Goal: Navigation & Orientation: Go to known website

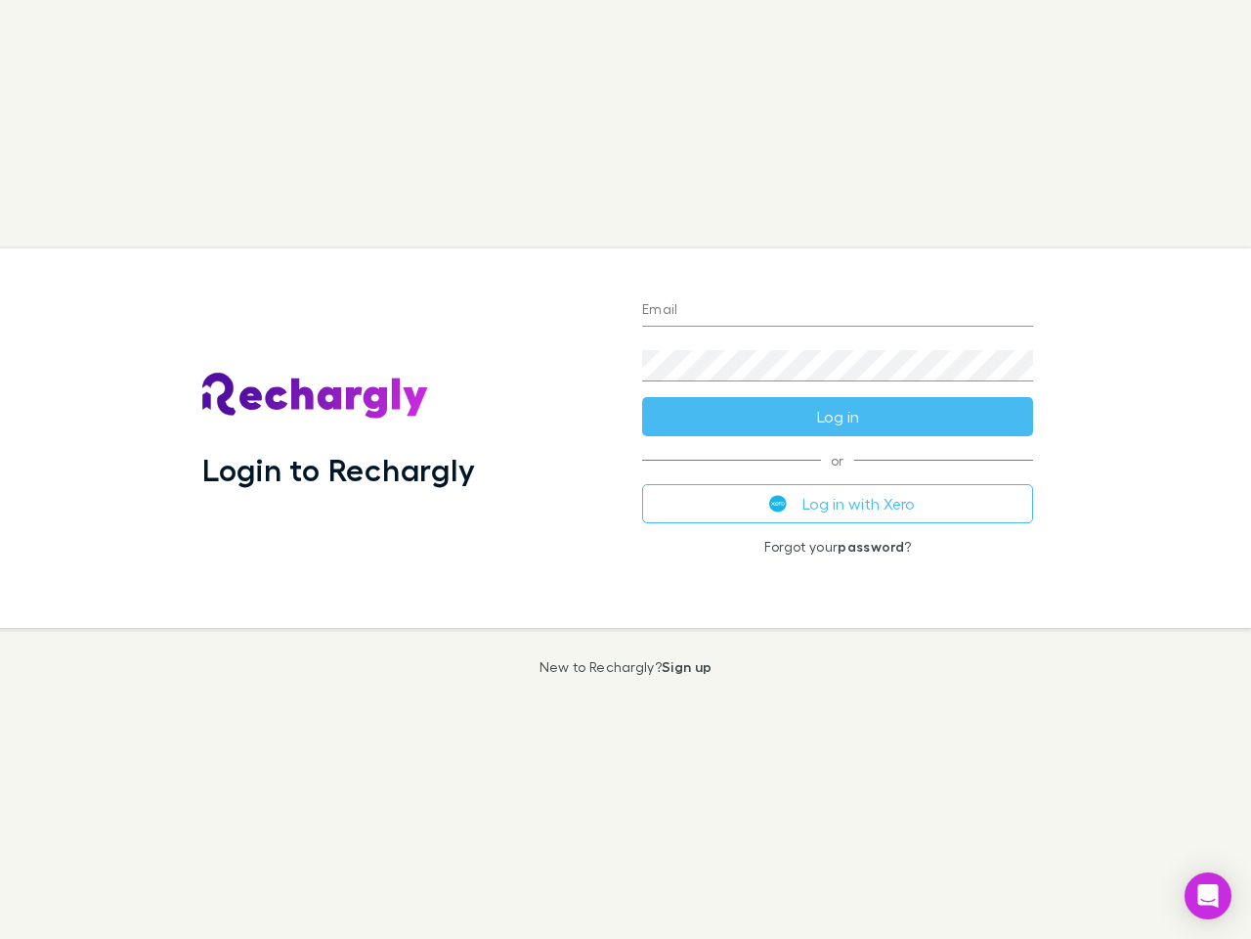
click at [626, 469] on div "Login to Rechargly" at bounding box center [407, 437] width 440 height 379
click at [838, 311] on input "Email" at bounding box center [837, 310] width 391 height 31
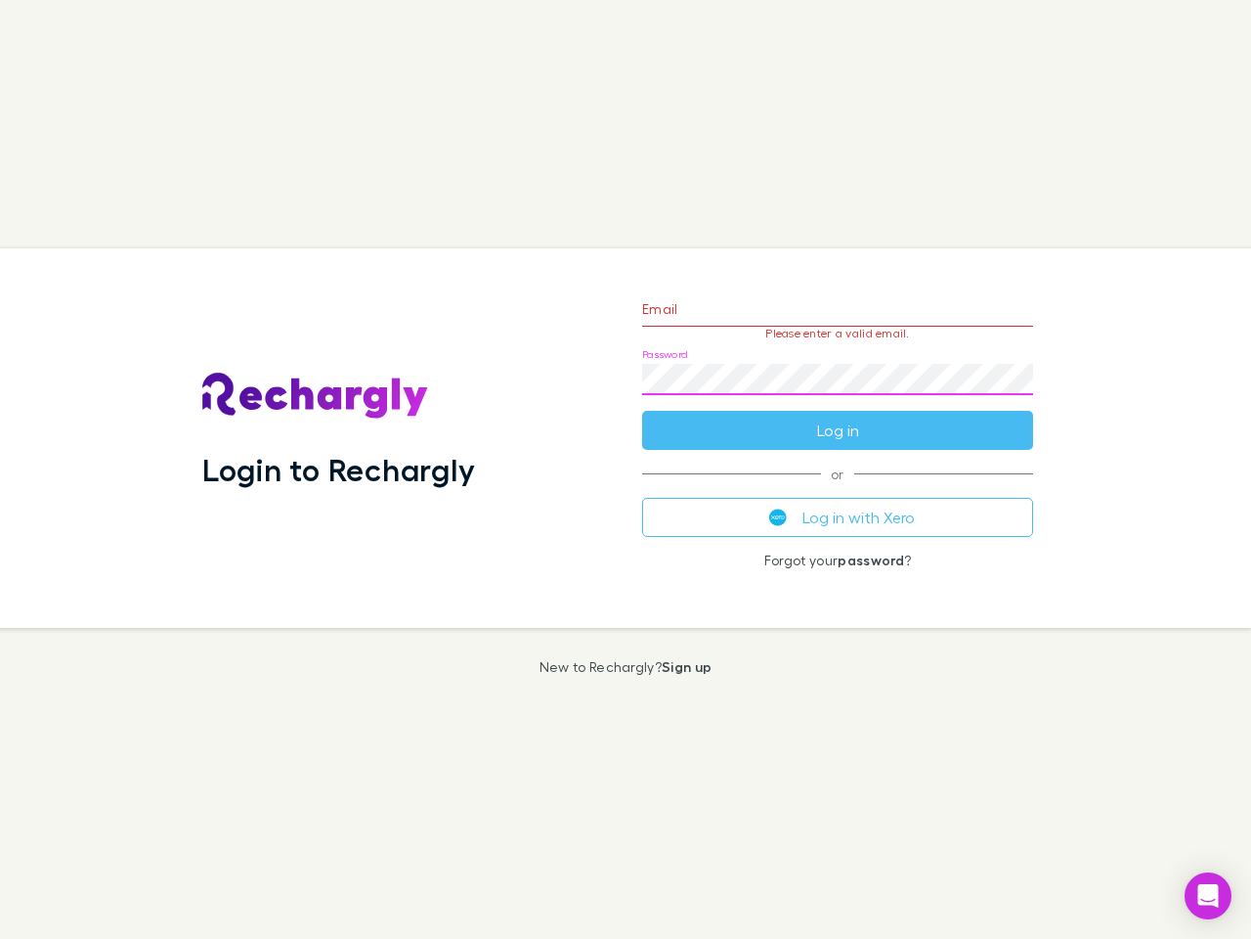
click at [838, 417] on form "Email Please enter a valid email. Password Log in" at bounding box center [837, 365] width 391 height 170
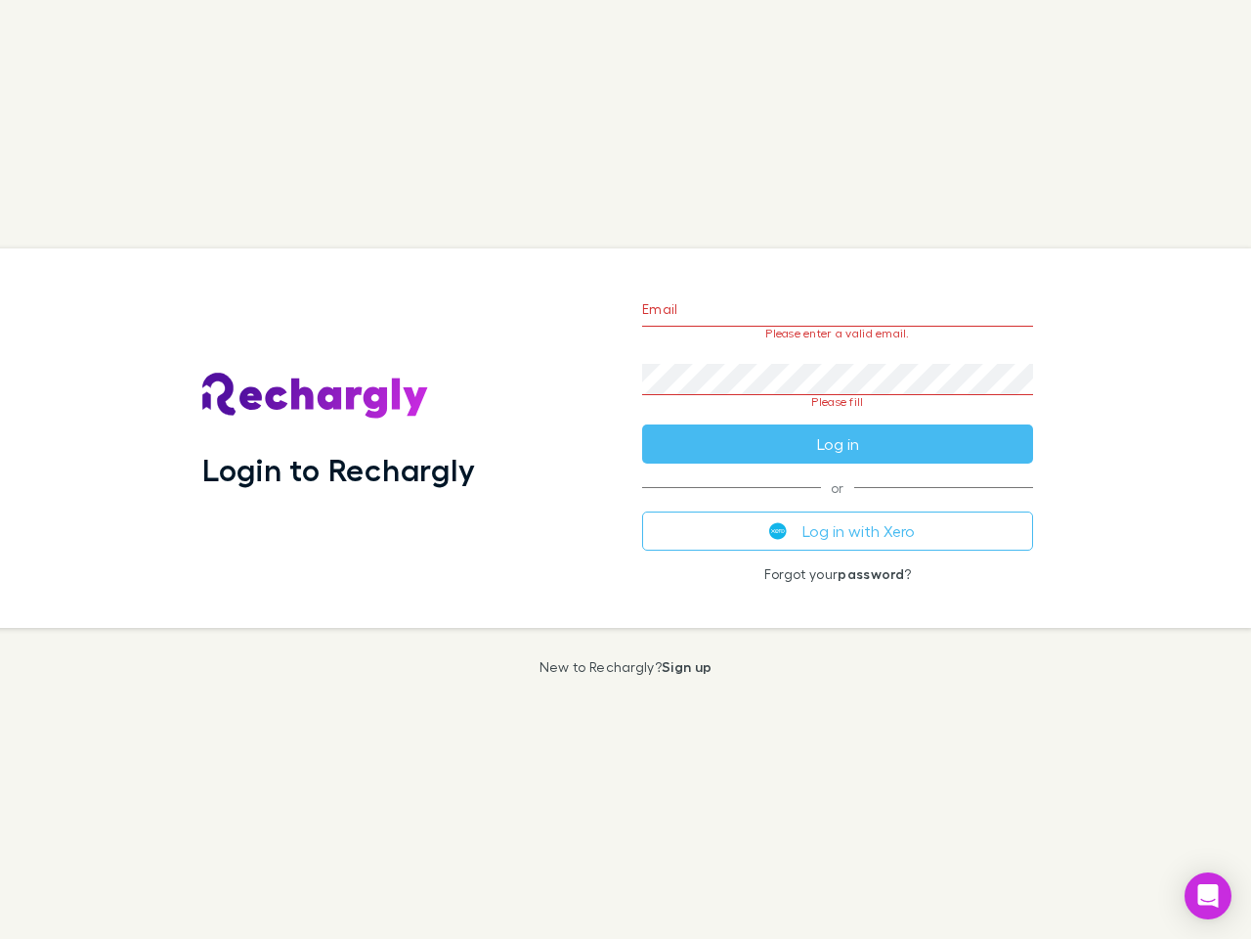
click at [838, 504] on div "Email Please enter a valid email. Password Please fill Log in or Log in with Xe…" at bounding box center [838, 437] width 422 height 379
click at [1208, 896] on icon "Open Intercom Messenger" at bounding box center [1209, 895] width 21 height 23
